Goal: Find specific page/section: Find specific page/section

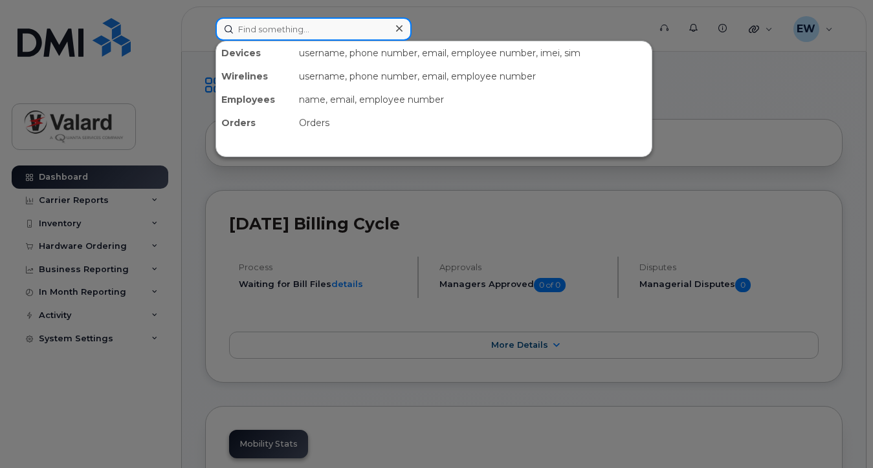
click at [261, 31] on input at bounding box center [313, 28] width 196 height 23
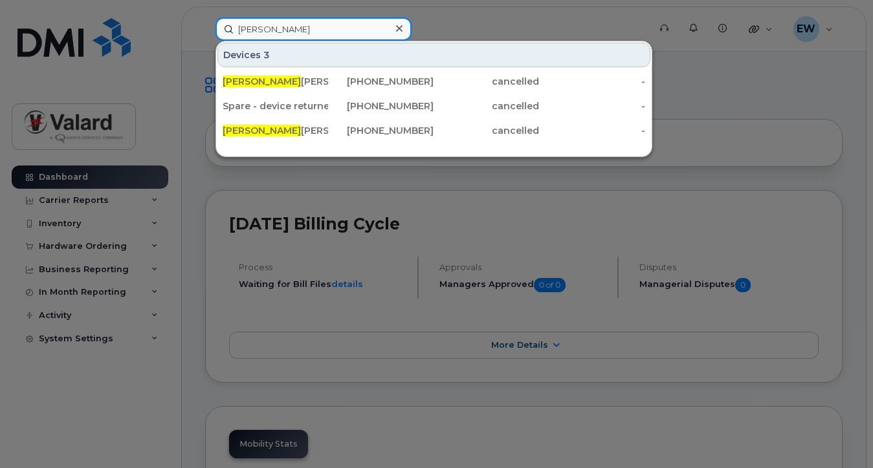
type input "seth"
click at [3, 232] on div at bounding box center [436, 234] width 873 height 468
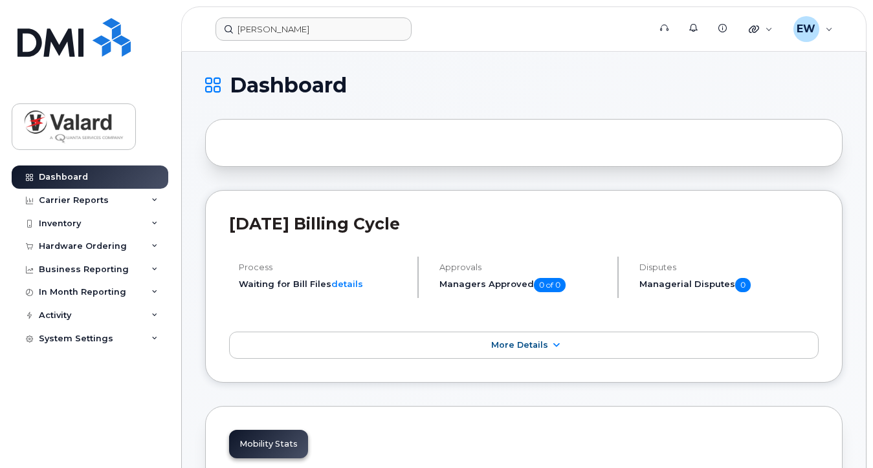
click at [272, 28] on input "seth" at bounding box center [313, 28] width 196 height 23
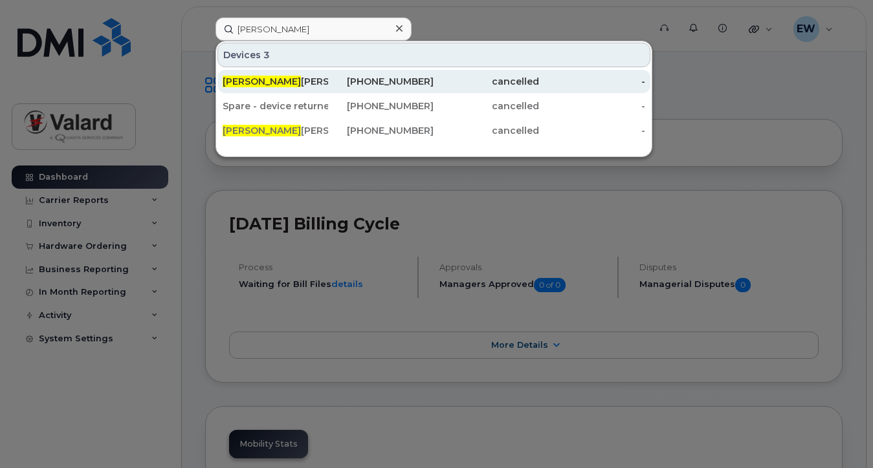
click at [379, 78] on div "780-722-4301" at bounding box center [380, 81] width 105 height 13
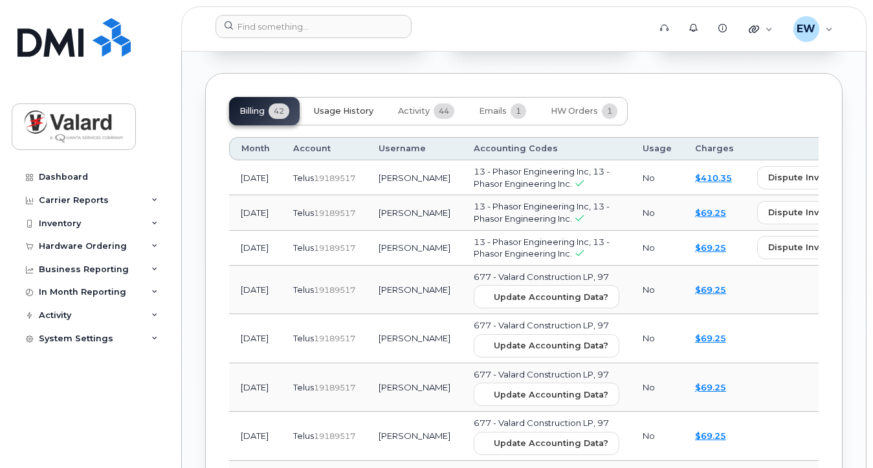
scroll to position [1339, 0]
